Goal: Task Accomplishment & Management: Manage account settings

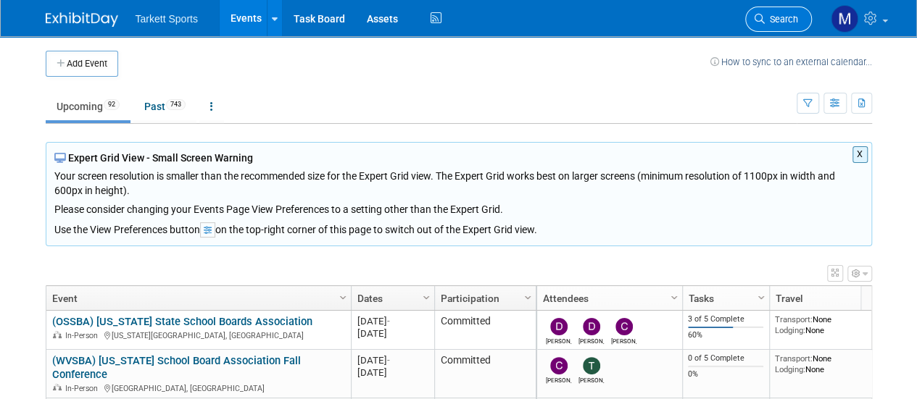
click at [773, 24] on span "Search" at bounding box center [781, 19] width 33 height 11
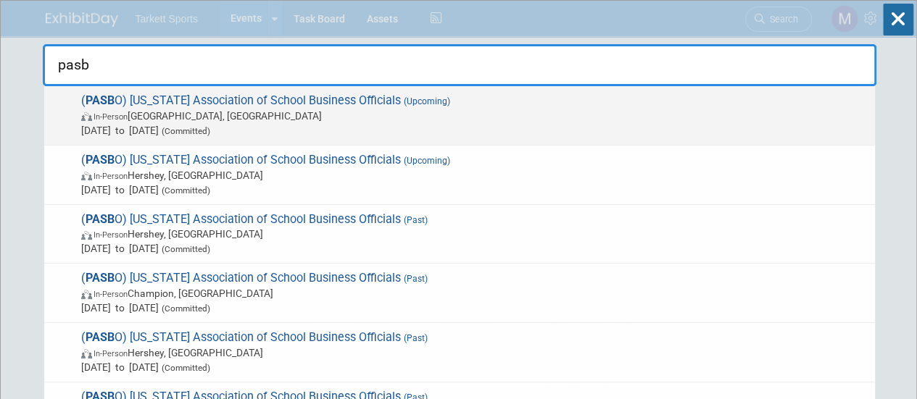
scroll to position [2, 0]
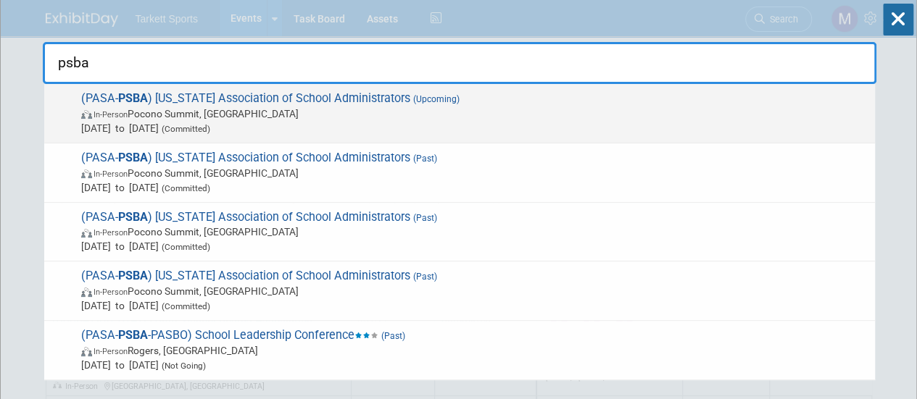
type input "psba"
click at [256, 107] on span "In-Person Pocono Summit, [GEOGRAPHIC_DATA]" at bounding box center [474, 114] width 786 height 14
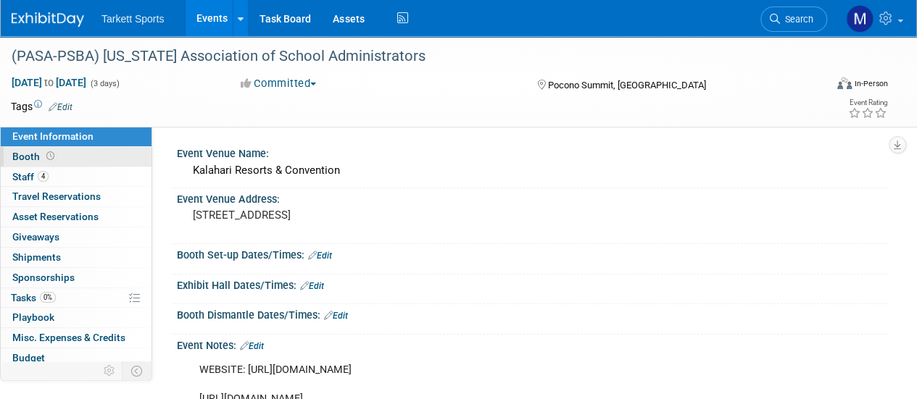
click at [109, 149] on link "Booth" at bounding box center [76, 157] width 151 height 20
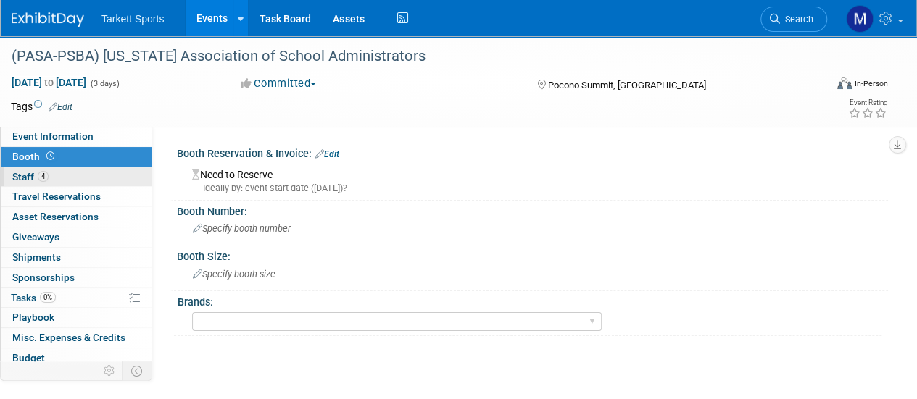
click at [97, 170] on link "4 Staff 4" at bounding box center [76, 177] width 151 height 20
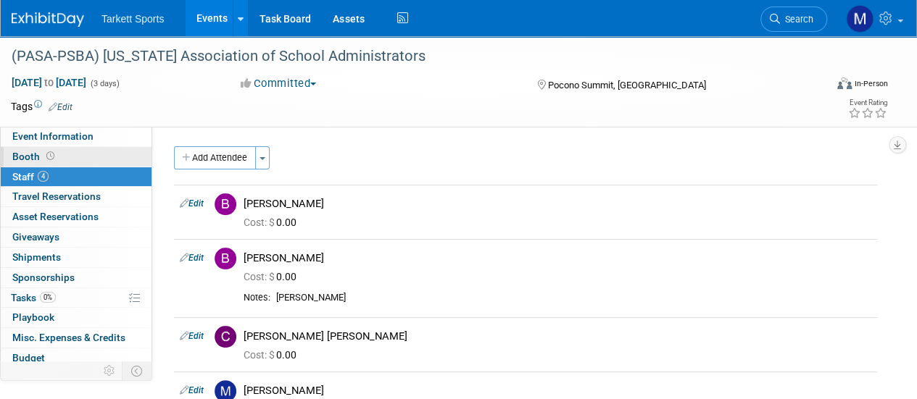
click at [83, 149] on link "Booth" at bounding box center [76, 157] width 151 height 20
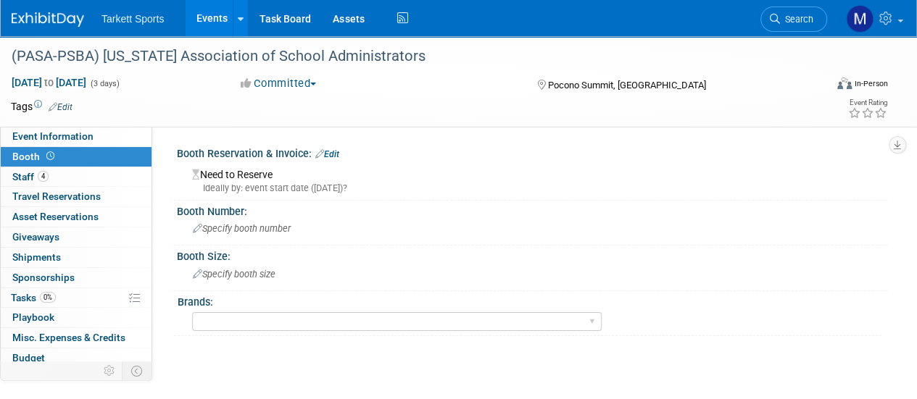
click at [338, 156] on link "Edit" at bounding box center [327, 154] width 24 height 10
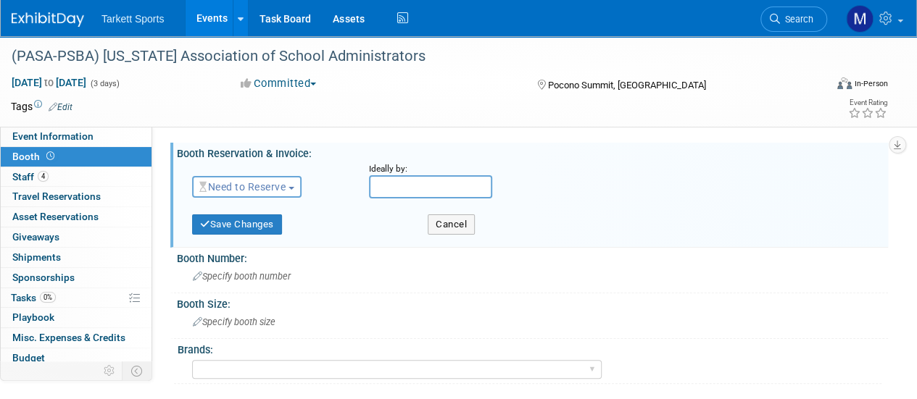
click at [259, 185] on span "Need to Reserve" at bounding box center [242, 187] width 86 height 12
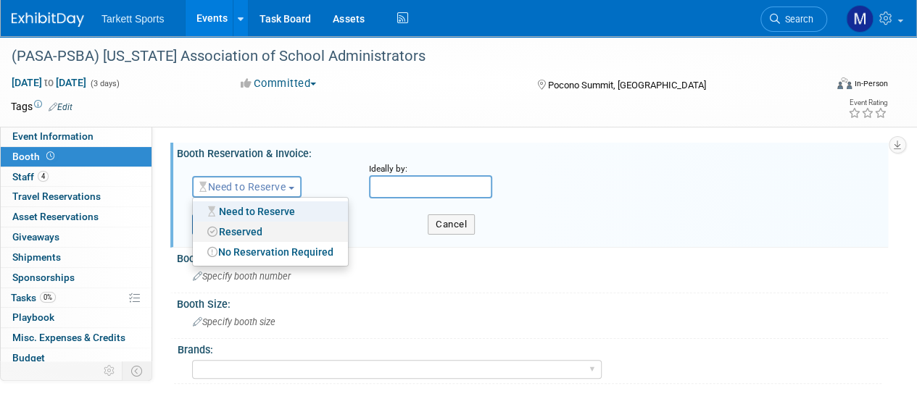
click at [252, 228] on link "Reserved" at bounding box center [270, 232] width 155 height 20
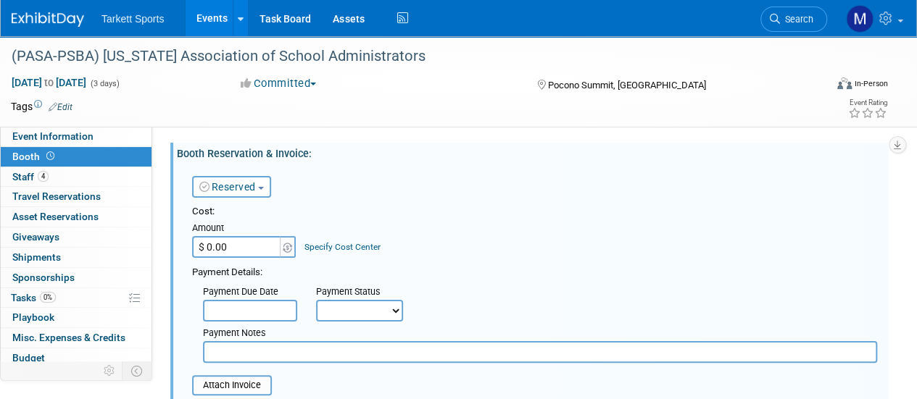
click at [251, 246] on input "$ 0.00" at bounding box center [237, 247] width 91 height 22
type input "$ 5,500.00"
click at [233, 387] on input "file" at bounding box center [184, 385] width 173 height 17
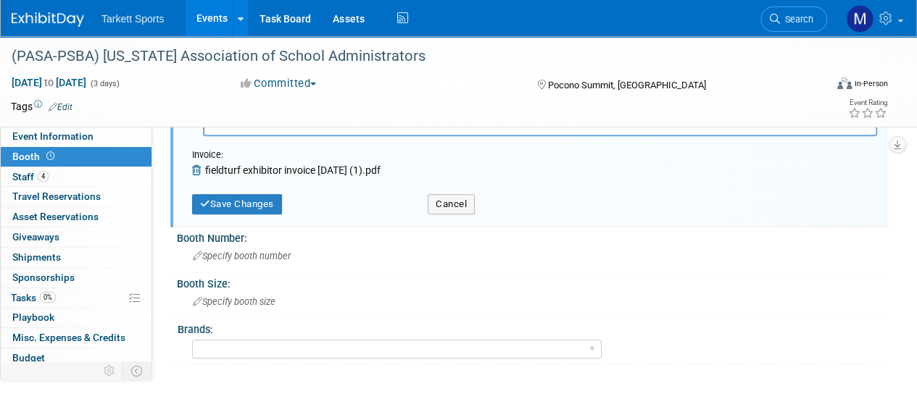
scroll to position [231, 0]
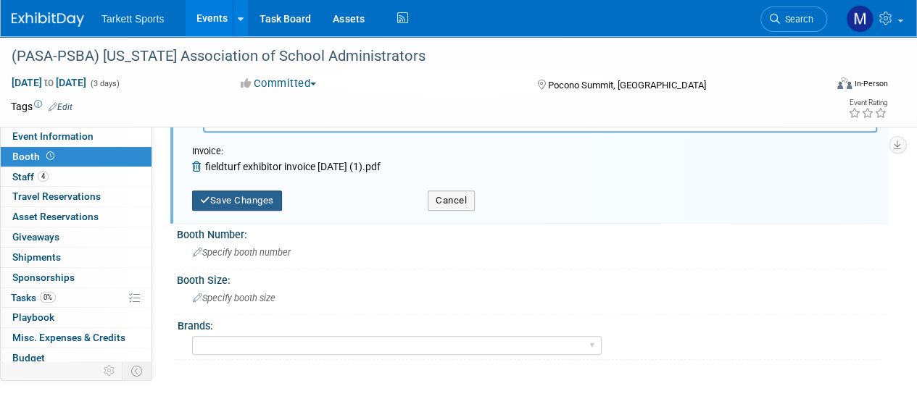
click at [262, 204] on button "Save Changes" at bounding box center [237, 201] width 90 height 20
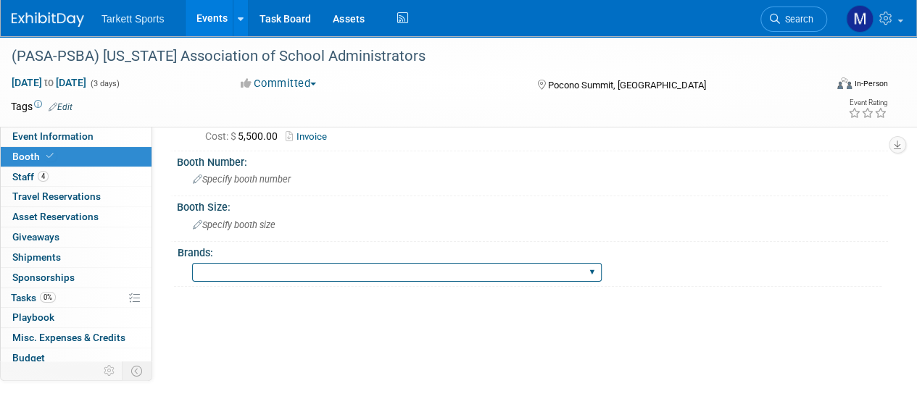
scroll to position [54, 0]
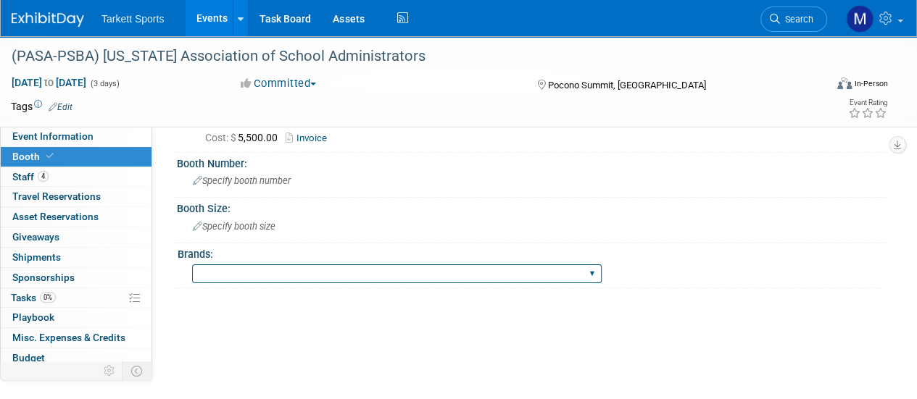
click at [273, 278] on select "FieldTurf FieldTurf, Classic Turf FieldTurf, Beynon FieldTurf, Indoor FieldTurf…" at bounding box center [397, 275] width 410 height 20
select select "FieldTurf, Beynon, Indoor"
click at [192, 265] on select "FieldTurf FieldTurf, Classic Turf FieldTurf, Beynon FieldTurf, Indoor FieldTurf…" at bounding box center [397, 275] width 410 height 20
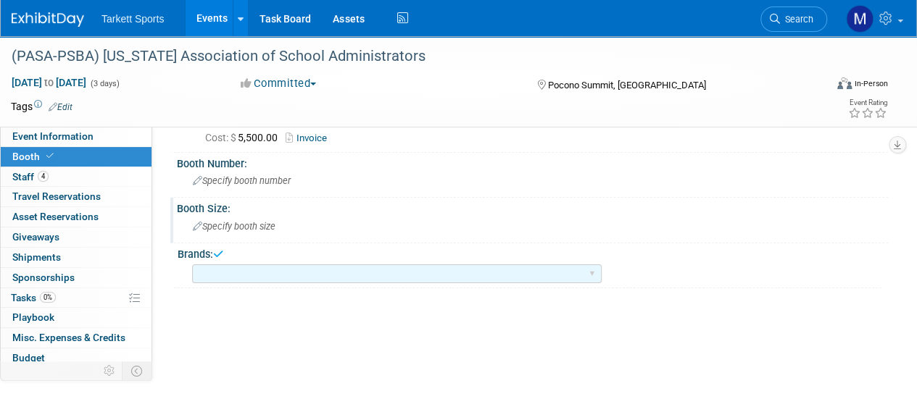
click at [288, 225] on div "Specify booth size" at bounding box center [532, 226] width 689 height 22
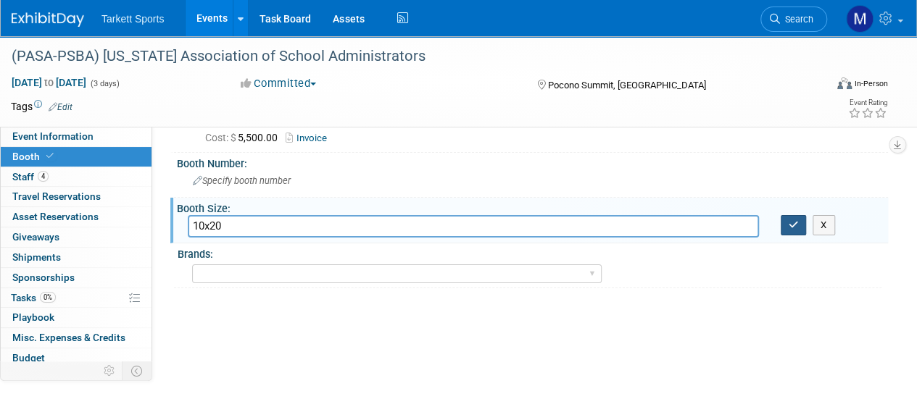
type input "10x20"
click at [781, 224] on button "button" at bounding box center [794, 225] width 26 height 20
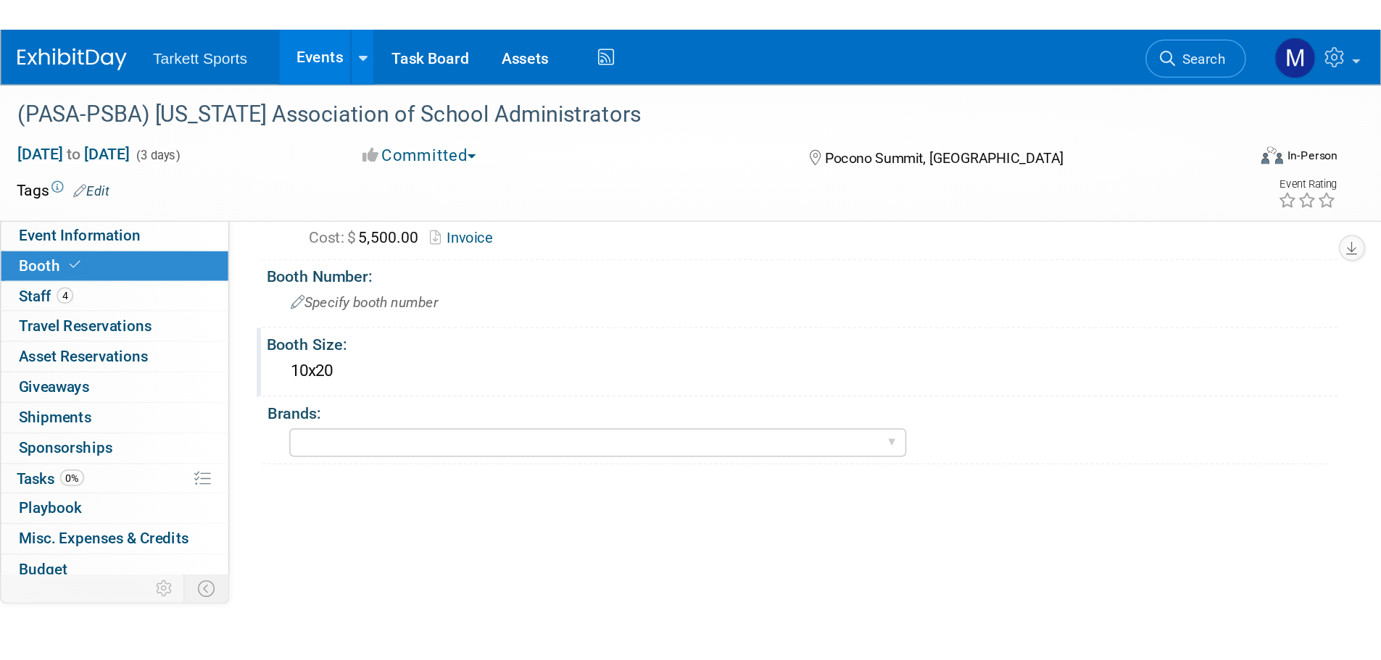
scroll to position [14, 0]
